Goal: Information Seeking & Learning: Learn about a topic

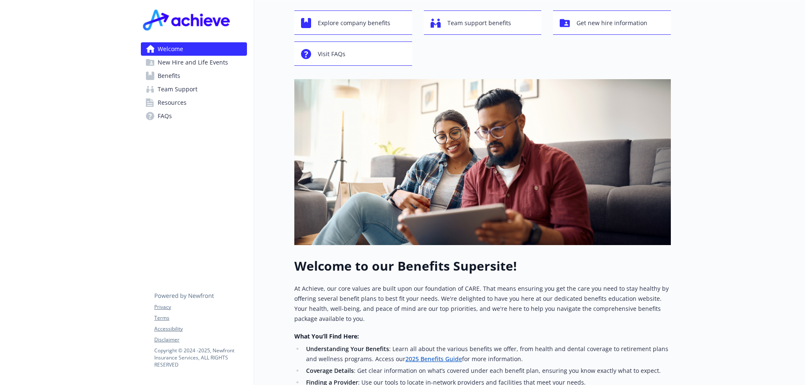
scroll to position [84, 0]
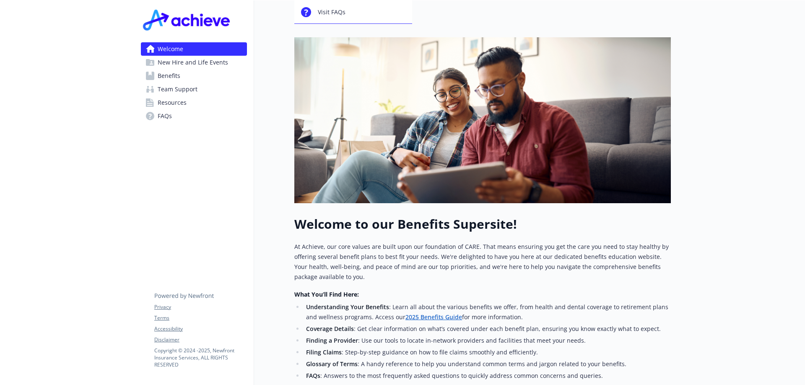
click at [171, 73] on span "Benefits" at bounding box center [169, 75] width 23 height 13
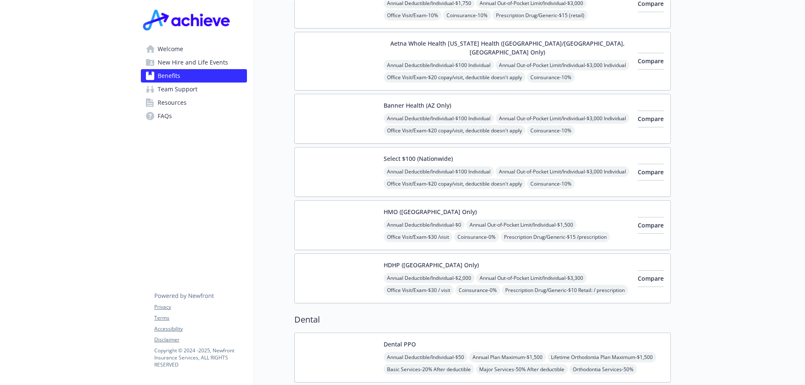
scroll to position [252, 0]
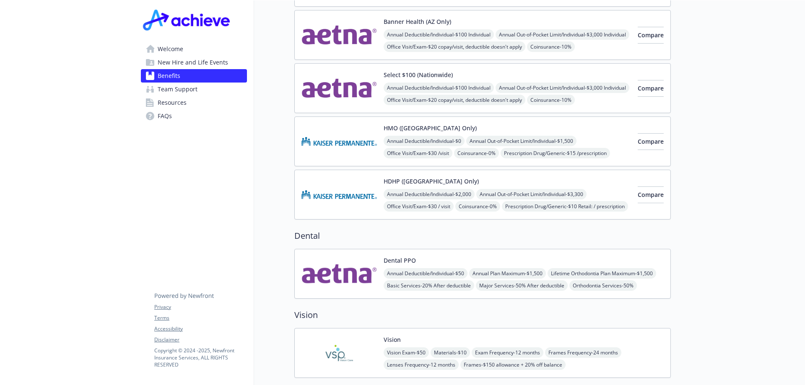
click at [456, 256] on div "Dental PPO Annual Deductible/Individual - $50 Annual Plan Maximum - $1,500 Life…" at bounding box center [524, 274] width 280 height 36
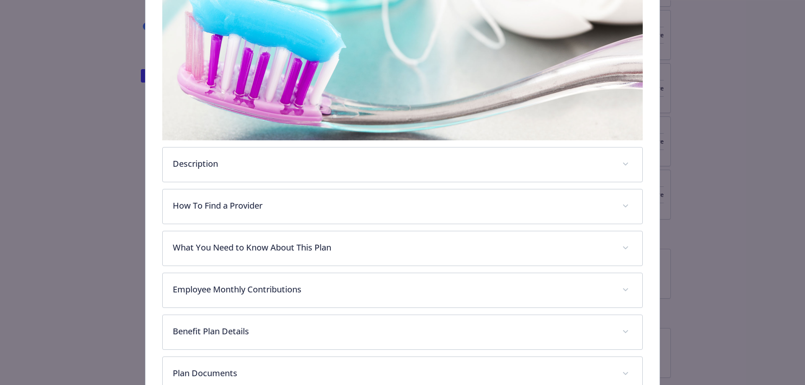
scroll to position [193, 0]
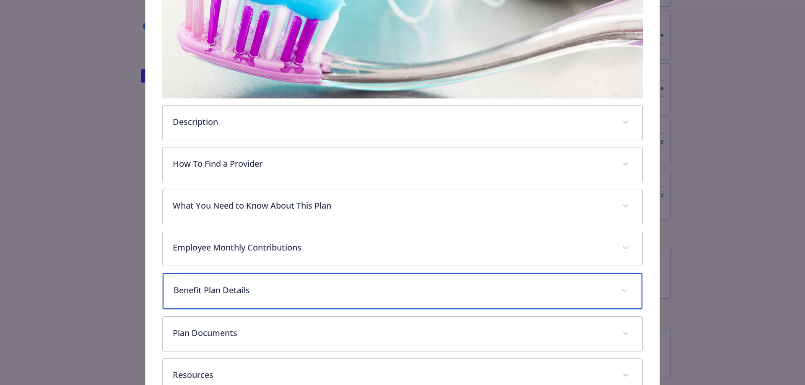
click at [270, 291] on p "Benefit Plan Details" at bounding box center [393, 290] width 438 height 13
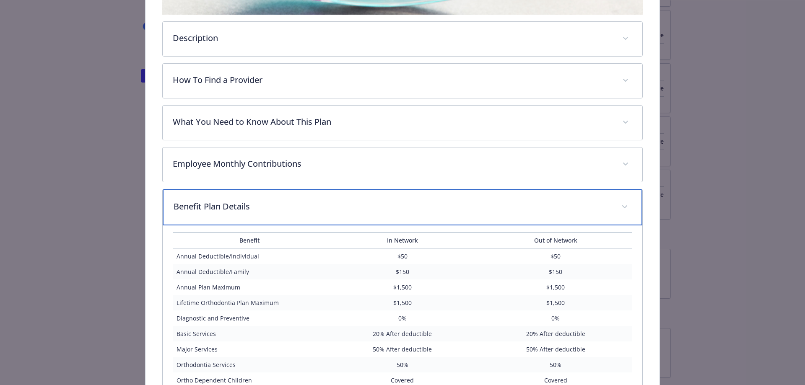
scroll to position [319, 0]
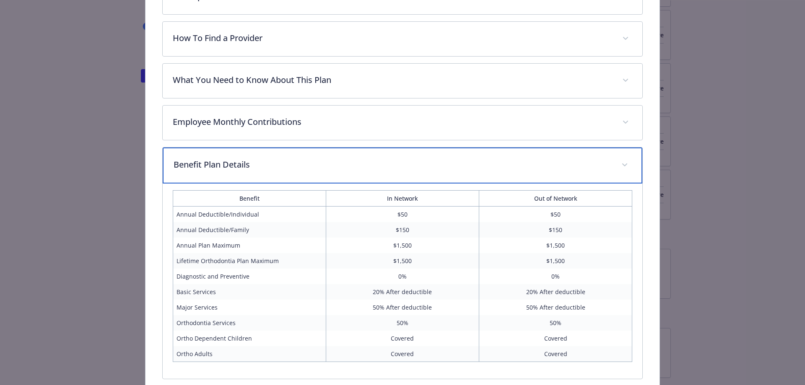
click at [360, 156] on div "Benefit Plan Details" at bounding box center [403, 166] width 480 height 36
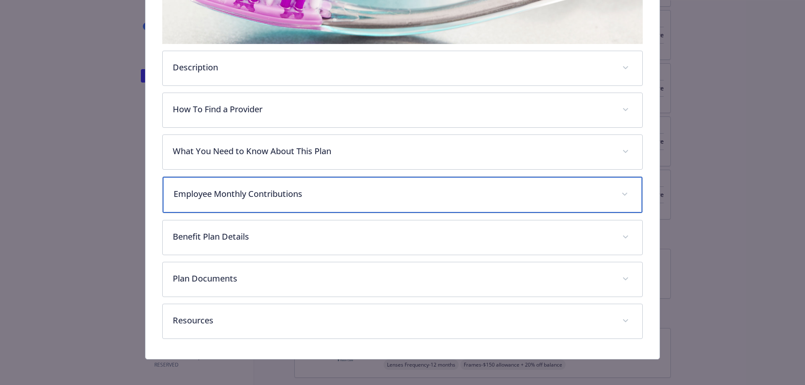
click at [265, 183] on div "Employee Monthly Contributions" at bounding box center [403, 195] width 480 height 36
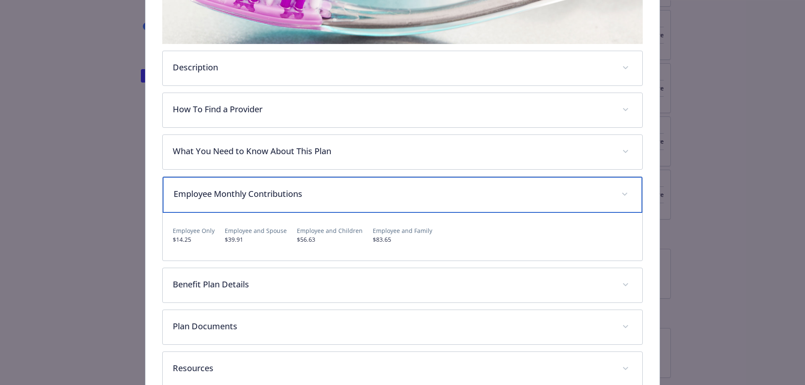
click at [258, 189] on p "Employee Monthly Contributions" at bounding box center [393, 194] width 438 height 13
